Goal: Information Seeking & Learning: Learn about a topic

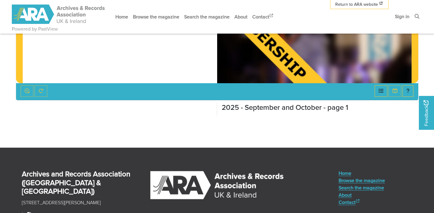
scroll to position [266, 0]
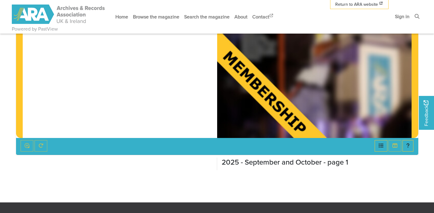
click at [296, 100] on div at bounding box center [314, 0] width 194 height 275
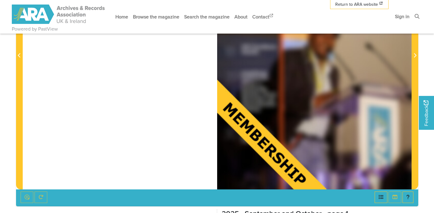
scroll to position [157, 0]
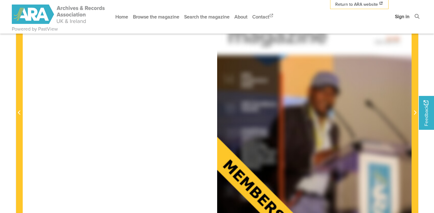
click at [404, 19] on link "Sign in" at bounding box center [401, 16] width 19 height 16
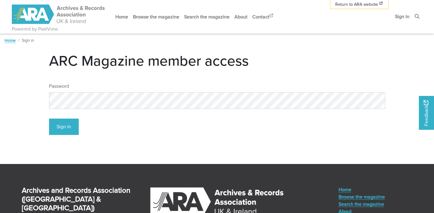
click at [64, 127] on button "Sign In" at bounding box center [64, 127] width 30 height 17
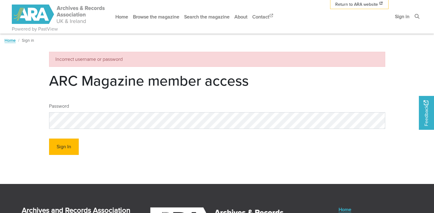
click at [67, 145] on button "Sign In" at bounding box center [64, 147] width 30 height 17
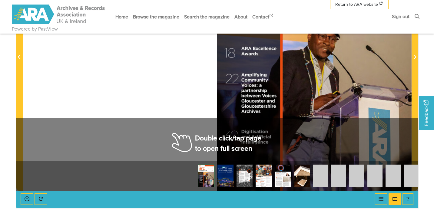
scroll to position [214, 0]
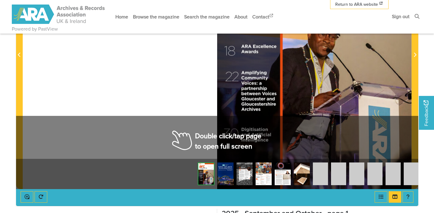
click at [292, 77] on div at bounding box center [314, 51] width 194 height 275
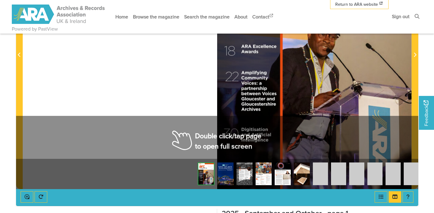
click at [292, 77] on div at bounding box center [314, 51] width 194 height 275
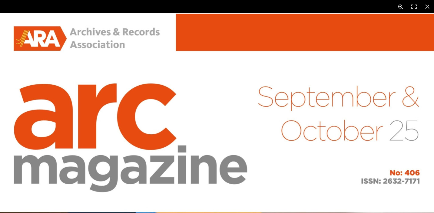
click at [400, 7] on button at bounding box center [400, 6] width 13 height 13
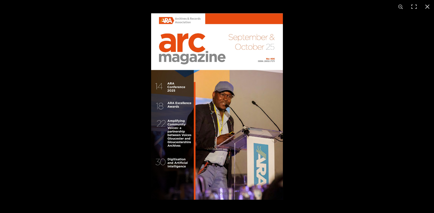
click at [238, 176] on img at bounding box center [217, 106] width 132 height 186
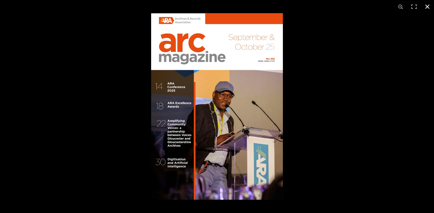
click at [384, 180] on div at bounding box center [368, 119] width 434 height 213
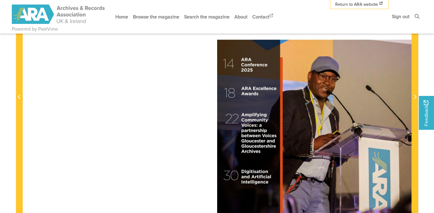
scroll to position [171, 0]
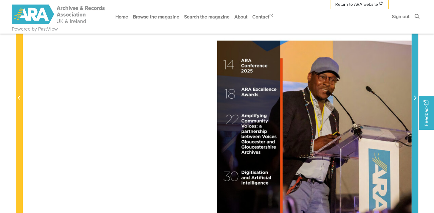
click at [415, 98] on icon "Next Page" at bounding box center [414, 97] width 3 height 5
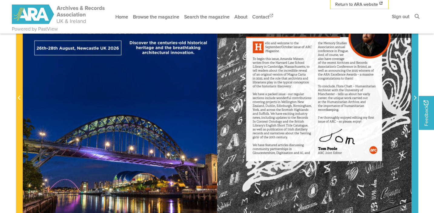
click at [415, 98] on icon "Next Page" at bounding box center [414, 97] width 3 height 5
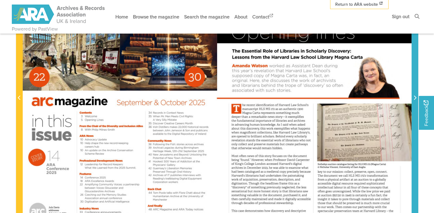
click at [415, 98] on icon "Next Page" at bounding box center [414, 97] width 3 height 5
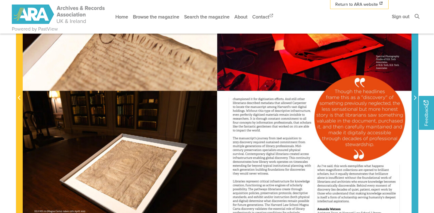
click at [415, 98] on icon "Next Page" at bounding box center [414, 97] width 3 height 5
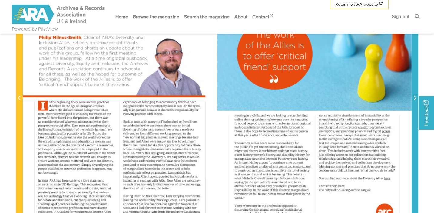
click at [415, 98] on icon "Next Page" at bounding box center [414, 97] width 3 height 5
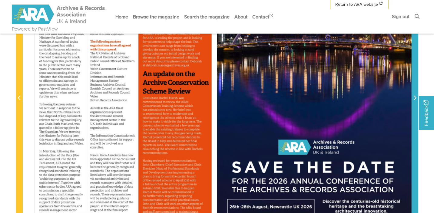
click at [415, 98] on icon "Next Page" at bounding box center [414, 97] width 3 height 5
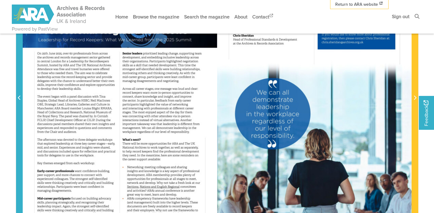
click at [17, 95] on span "Previous Page" at bounding box center [19, 97] width 6 height 7
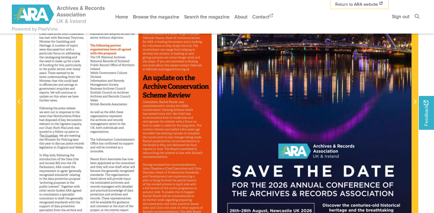
scroll to position [166, 0]
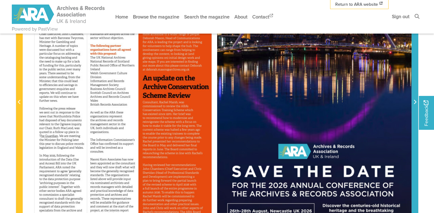
click at [415, 101] on icon "Next Page" at bounding box center [414, 102] width 3 height 5
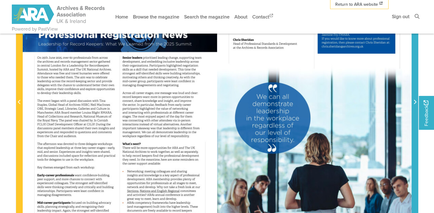
click at [415, 101] on icon "Next Page" at bounding box center [414, 102] width 3 height 5
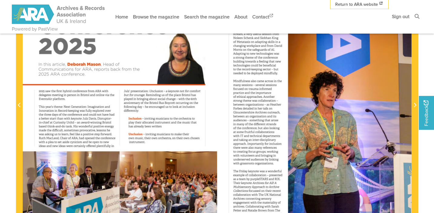
scroll to position [158, 0]
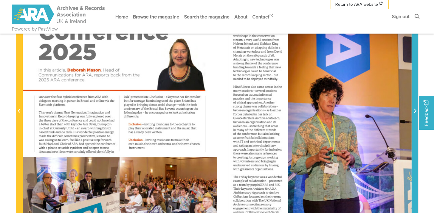
click at [415, 110] on icon "Next Page" at bounding box center [414, 110] width 3 height 5
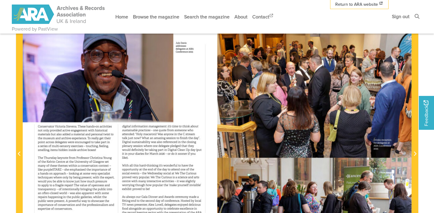
scroll to position [58, 0]
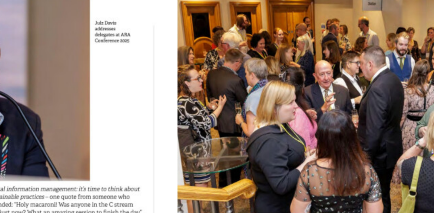
drag, startPoint x: 158, startPoint y: 41, endPoint x: 154, endPoint y: 41, distance: 4.2
click at [217, 70] on div at bounding box center [314, 207] width 194 height 275
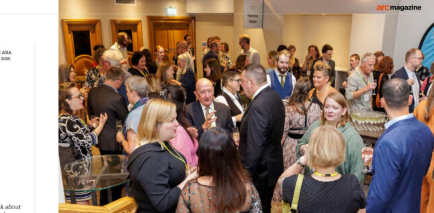
scroll to position [90, 0]
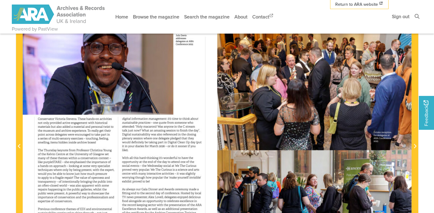
click at [140, 99] on div at bounding box center [120, 142] width 194 height 275
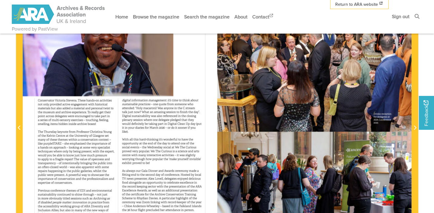
scroll to position [135, 0]
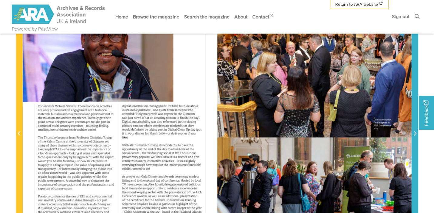
click at [413, 134] on icon "Next Page" at bounding box center [414, 133] width 3 height 5
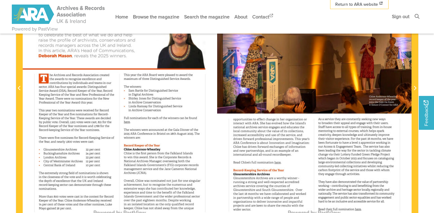
scroll to position [177, 0]
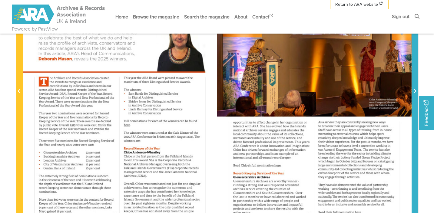
click at [414, 89] on icon "Next Page" at bounding box center [414, 91] width 3 height 5
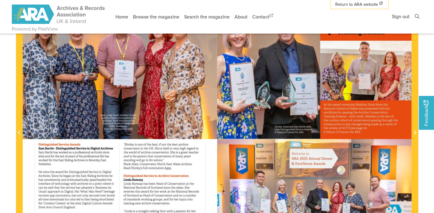
scroll to position [127, 0]
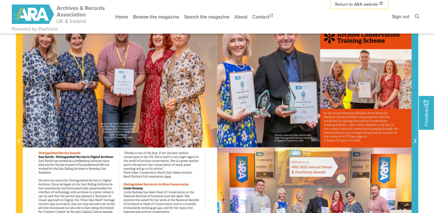
click at [415, 140] on icon "Next Page" at bounding box center [414, 141] width 3 height 5
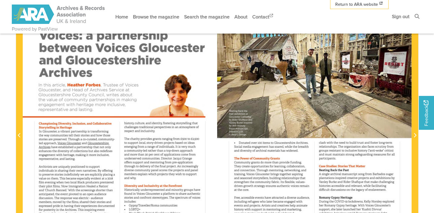
scroll to position [134, 0]
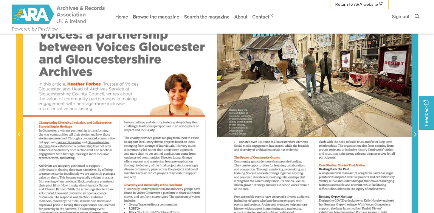
click at [416, 135] on icon "Next Page" at bounding box center [414, 134] width 3 height 5
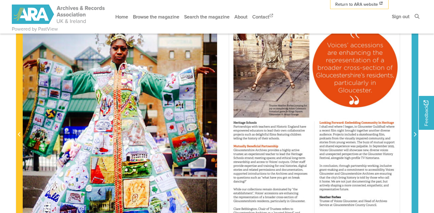
click at [416, 135] on icon "Next Page" at bounding box center [414, 134] width 3 height 5
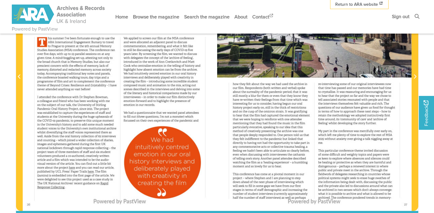
scroll to position [193, 0]
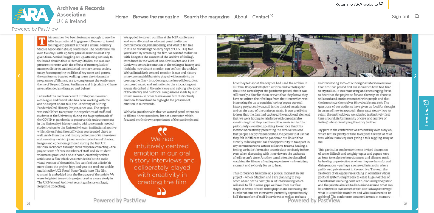
click at [415, 74] on icon "Next Page" at bounding box center [414, 75] width 3 height 5
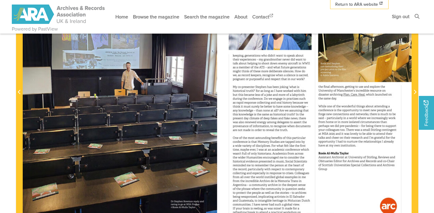
scroll to position [181, 0]
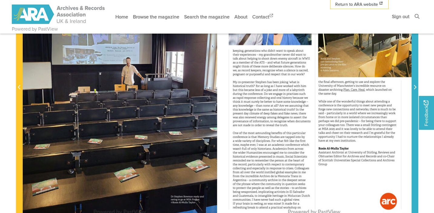
click at [416, 86] on icon "Next Page" at bounding box center [414, 87] width 3 height 5
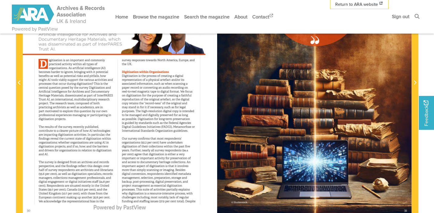
scroll to position [186, 0]
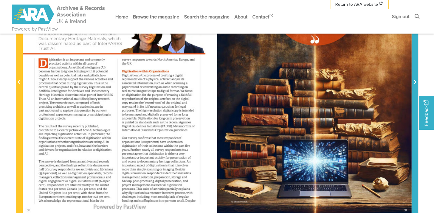
click at [415, 82] on icon "Next Page" at bounding box center [414, 82] width 3 height 5
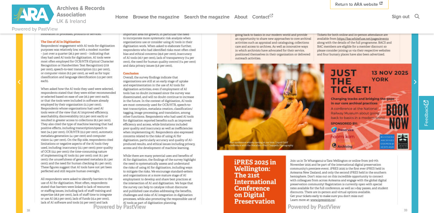
click at [415, 82] on icon "Next Page" at bounding box center [414, 82] width 3 height 5
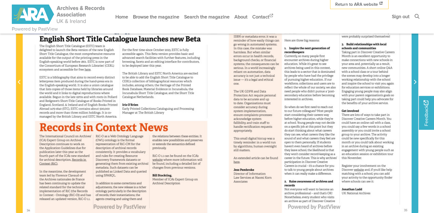
click at [415, 82] on icon "Next Page" at bounding box center [414, 82] width 3 height 5
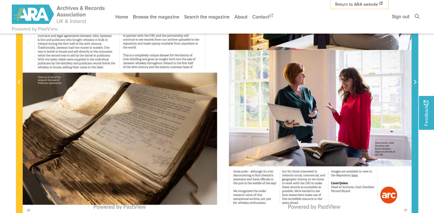
click at [415, 82] on icon "Next Page" at bounding box center [414, 82] width 3 height 5
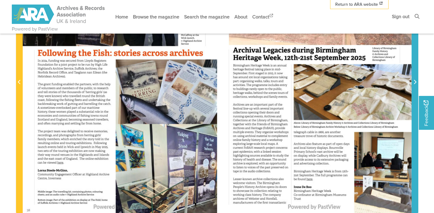
click at [415, 82] on icon "Next Page" at bounding box center [414, 82] width 3 height 5
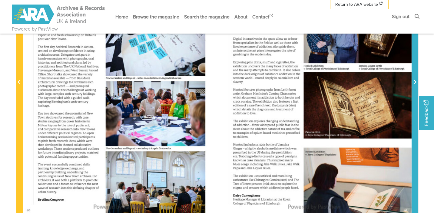
click at [415, 82] on icon "Next Page" at bounding box center [414, 82] width 3 height 5
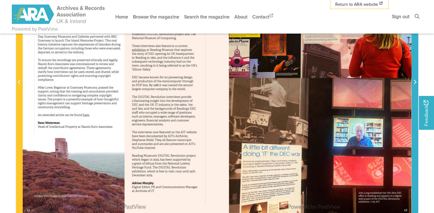
click at [415, 82] on icon "Next Page" at bounding box center [414, 82] width 3 height 5
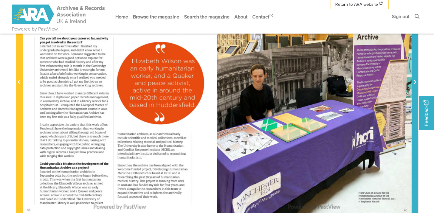
click at [415, 82] on icon "Next Page" at bounding box center [414, 82] width 3 height 5
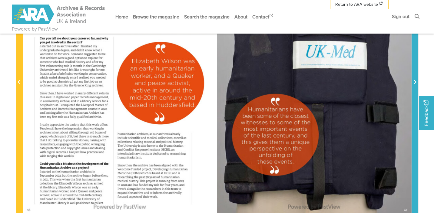
click at [415, 82] on icon "Next Page" at bounding box center [414, 82] width 3 height 5
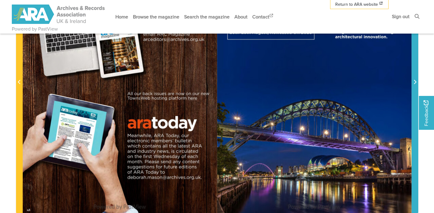
click at [415, 82] on icon "Next Page" at bounding box center [414, 82] width 3 height 5
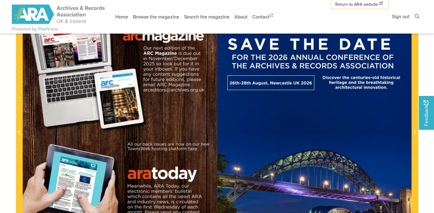
scroll to position [109, 0]
